Goal: Check status: Check status

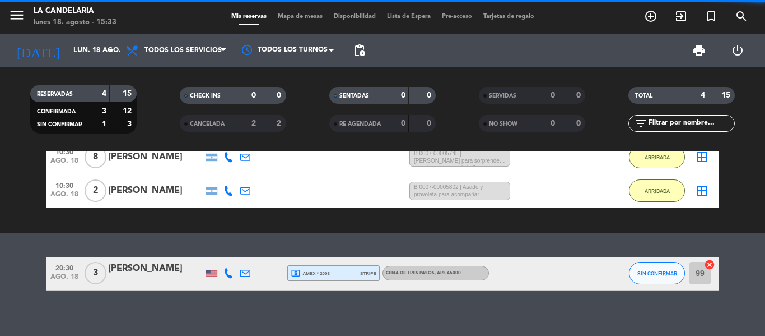
scroll to position [112, 0]
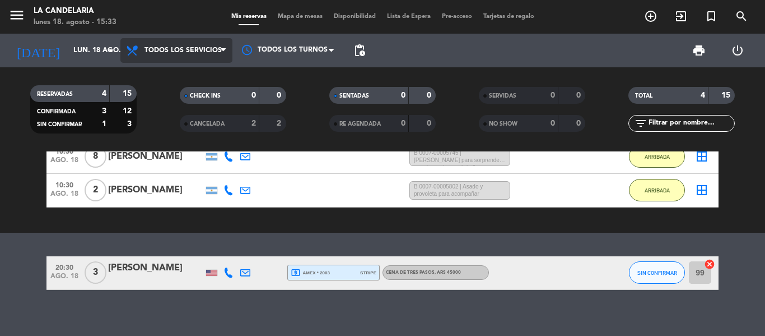
click at [203, 54] on span "Todos los servicios" at bounding box center [183, 51] width 77 height 8
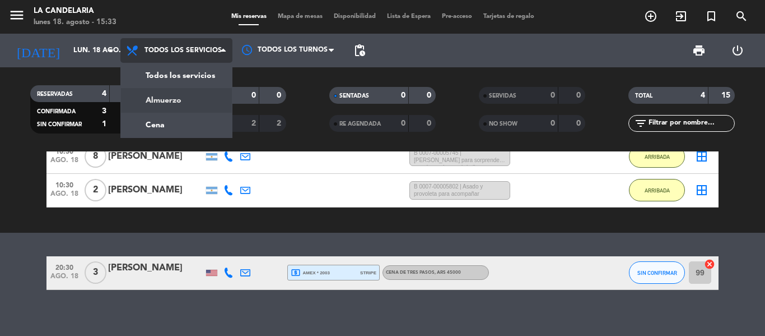
click at [184, 94] on div "menu LA [PERSON_NAME] [DATE] 18. agosto - 15:33 Mis reservas Mapa de mesas Disp…" at bounding box center [382, 75] width 765 height 151
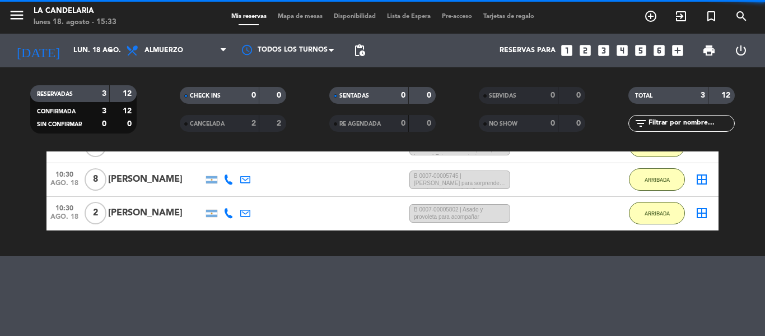
scroll to position [126, 0]
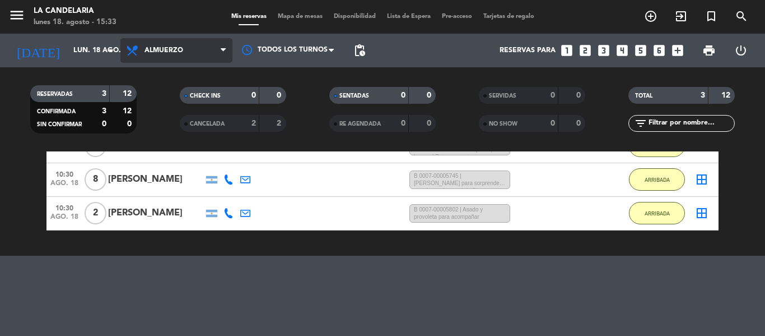
click at [188, 52] on span "Almuerzo" at bounding box center [176, 50] width 112 height 25
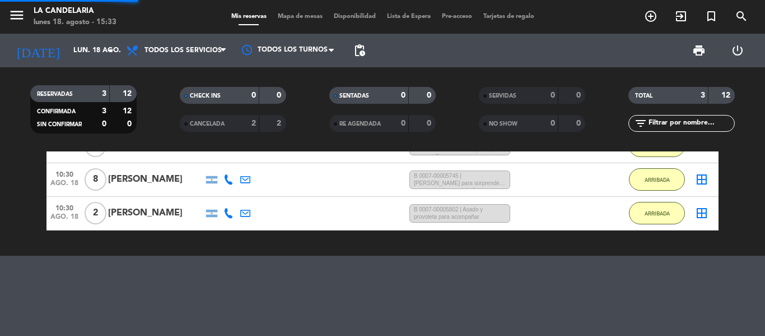
drag, startPoint x: 204, startPoint y: 77, endPoint x: 205, endPoint y: 69, distance: 7.9
click at [205, 75] on div "menu LA [PERSON_NAME] [DATE] 18. agosto - 15:33 Mis reservas Mapa de mesas Disp…" at bounding box center [382, 75] width 765 height 151
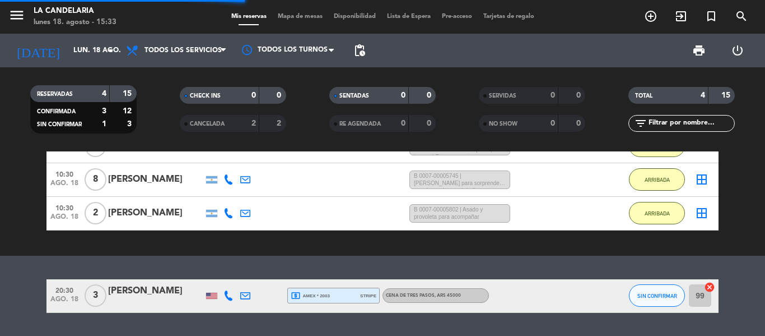
scroll to position [112, 0]
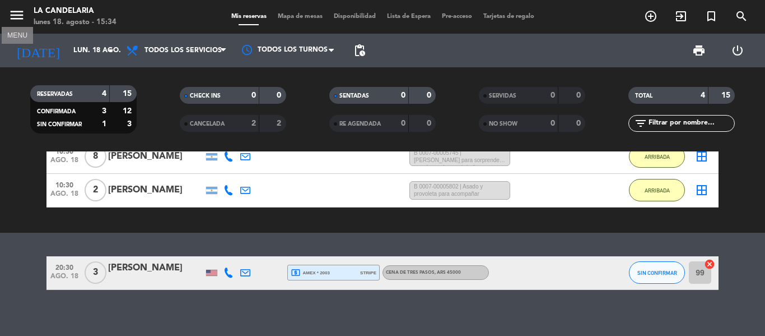
click at [21, 22] on icon "menu" at bounding box center [16, 15] width 17 height 17
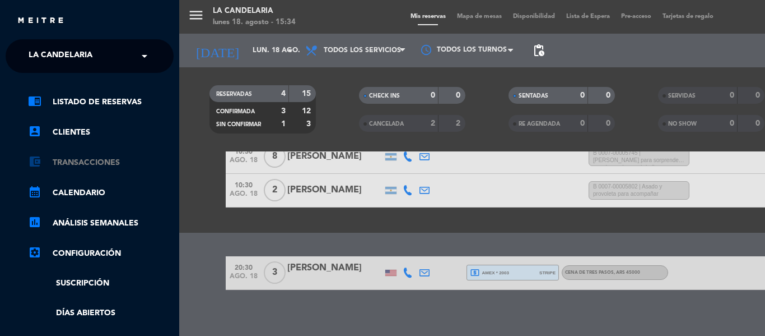
click at [103, 161] on link "account_balance_wallet Transacciones" at bounding box center [101, 162] width 146 height 13
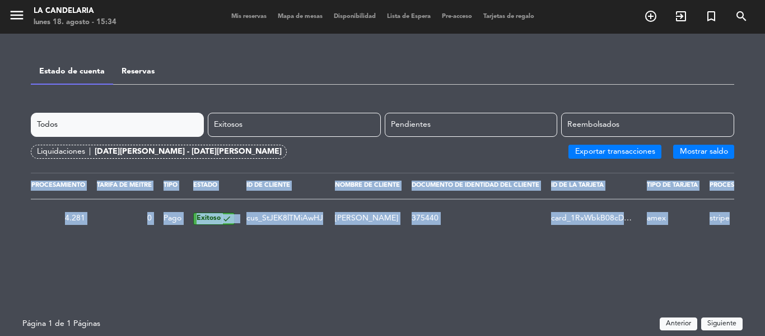
scroll to position [0, 474]
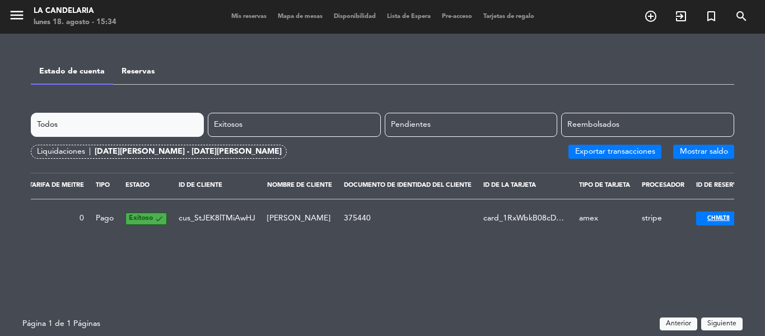
drag, startPoint x: 408, startPoint y: 250, endPoint x: 462, endPoint y: 277, distance: 60.1
click at [462, 277] on div "Todos Exitosos Pendientes Reembolsados Liquidaciones | [DATE][PERSON_NAME] - [D…" at bounding box center [383, 213] width 704 height 201
click at [463, 275] on div "Todos Exitosos Pendientes Reembolsados Liquidaciones | [DATE][PERSON_NAME] - [D…" at bounding box center [383, 213] width 704 height 201
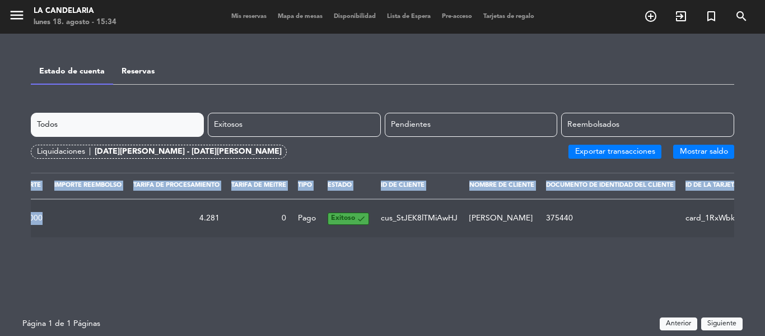
scroll to position [0, 226]
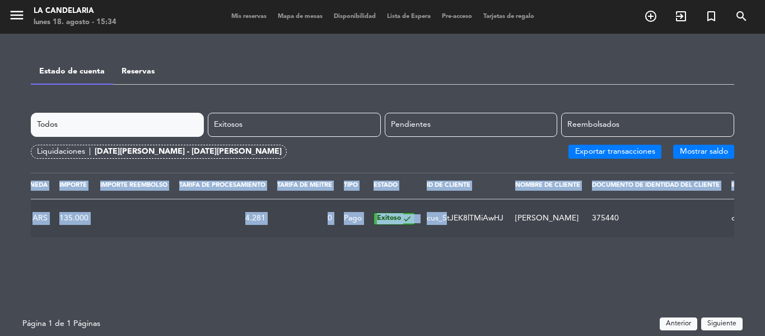
drag, startPoint x: 433, startPoint y: 262, endPoint x: 430, endPoint y: 222, distance: 39.3
click at [423, 226] on div "Todos Exitosos Pendientes Reembolsados Liquidaciones | [DATE][PERSON_NAME] - [D…" at bounding box center [383, 213] width 704 height 201
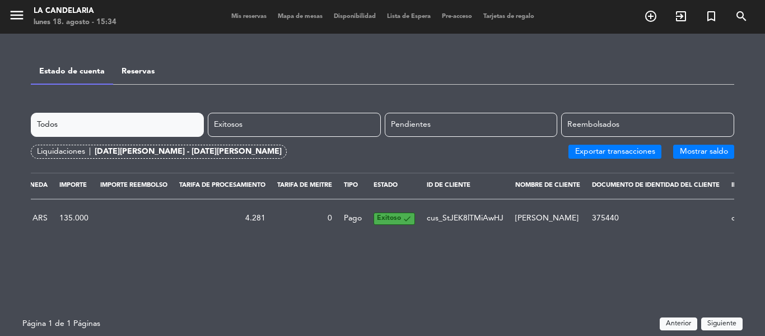
click at [421, 249] on div "Todos Exitosos Pendientes Reembolsados Liquidaciones | [DATE][PERSON_NAME] - [D…" at bounding box center [383, 213] width 704 height 201
